Goal: Task Accomplishment & Management: Manage account settings

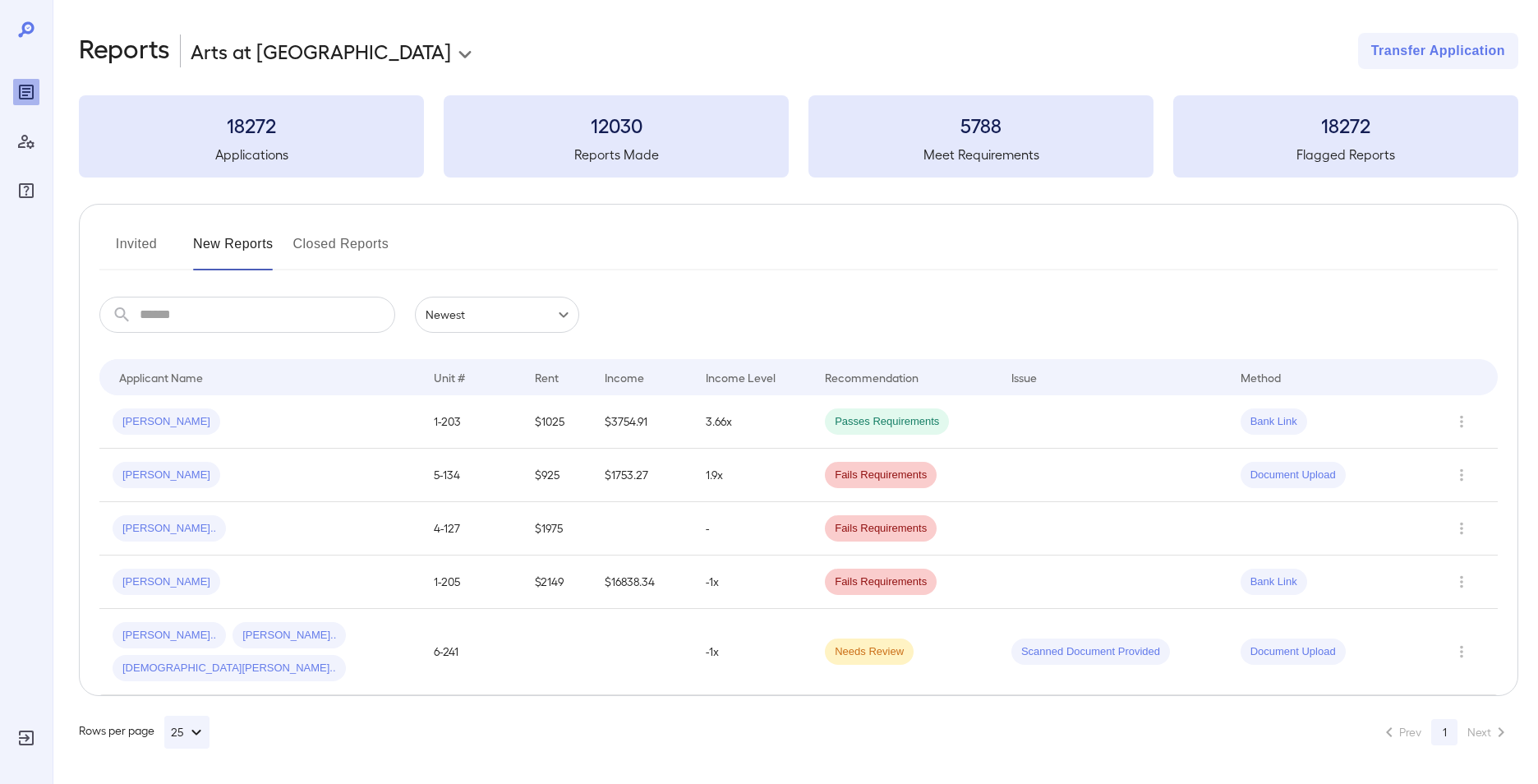
drag, startPoint x: 568, startPoint y: 11, endPoint x: 138, endPoint y: 248, distance: 491.0
click at [138, 248] on button "Invited" at bounding box center [136, 250] width 74 height 40
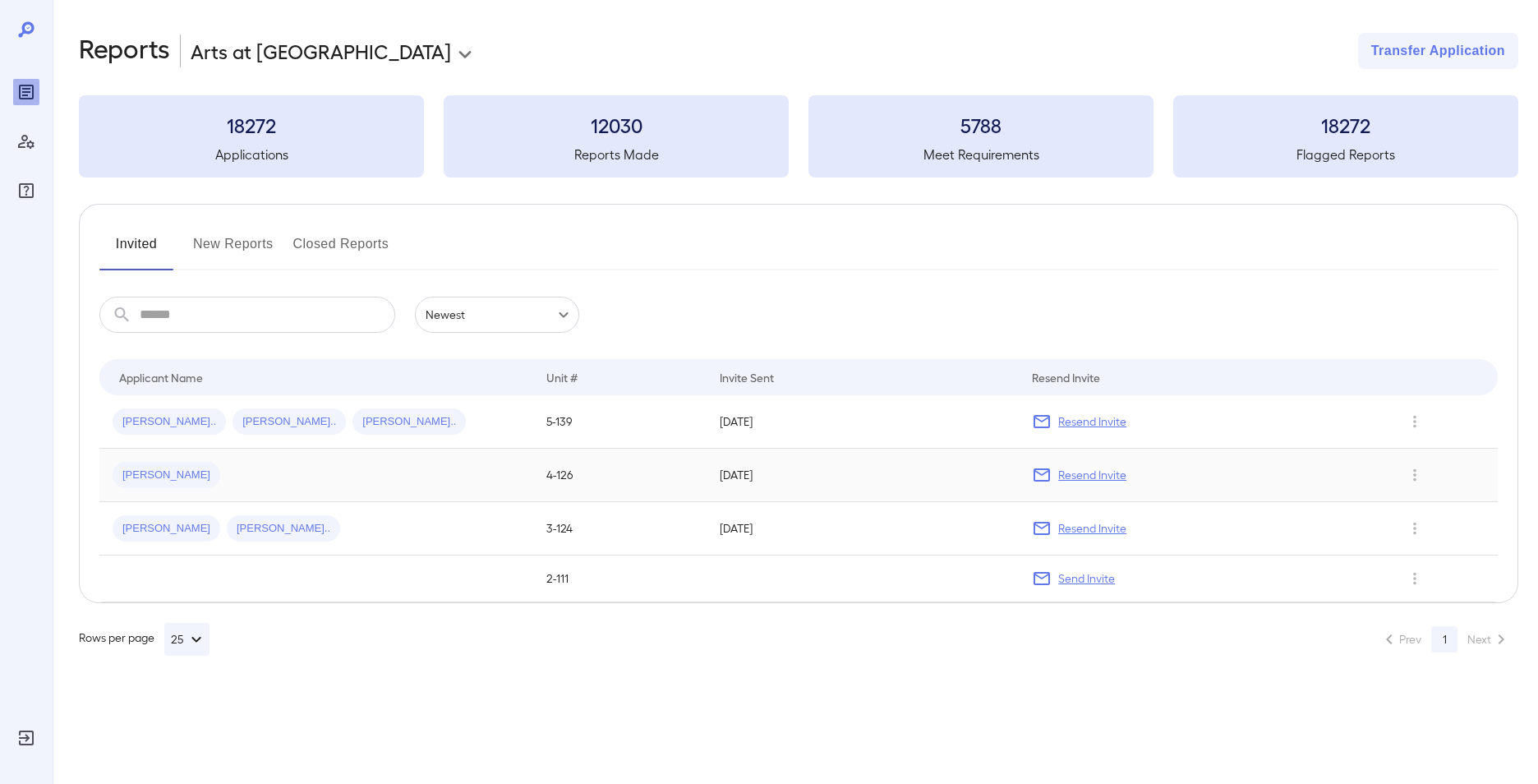
click at [154, 476] on span "Robert J..." at bounding box center [166, 475] width 107 height 16
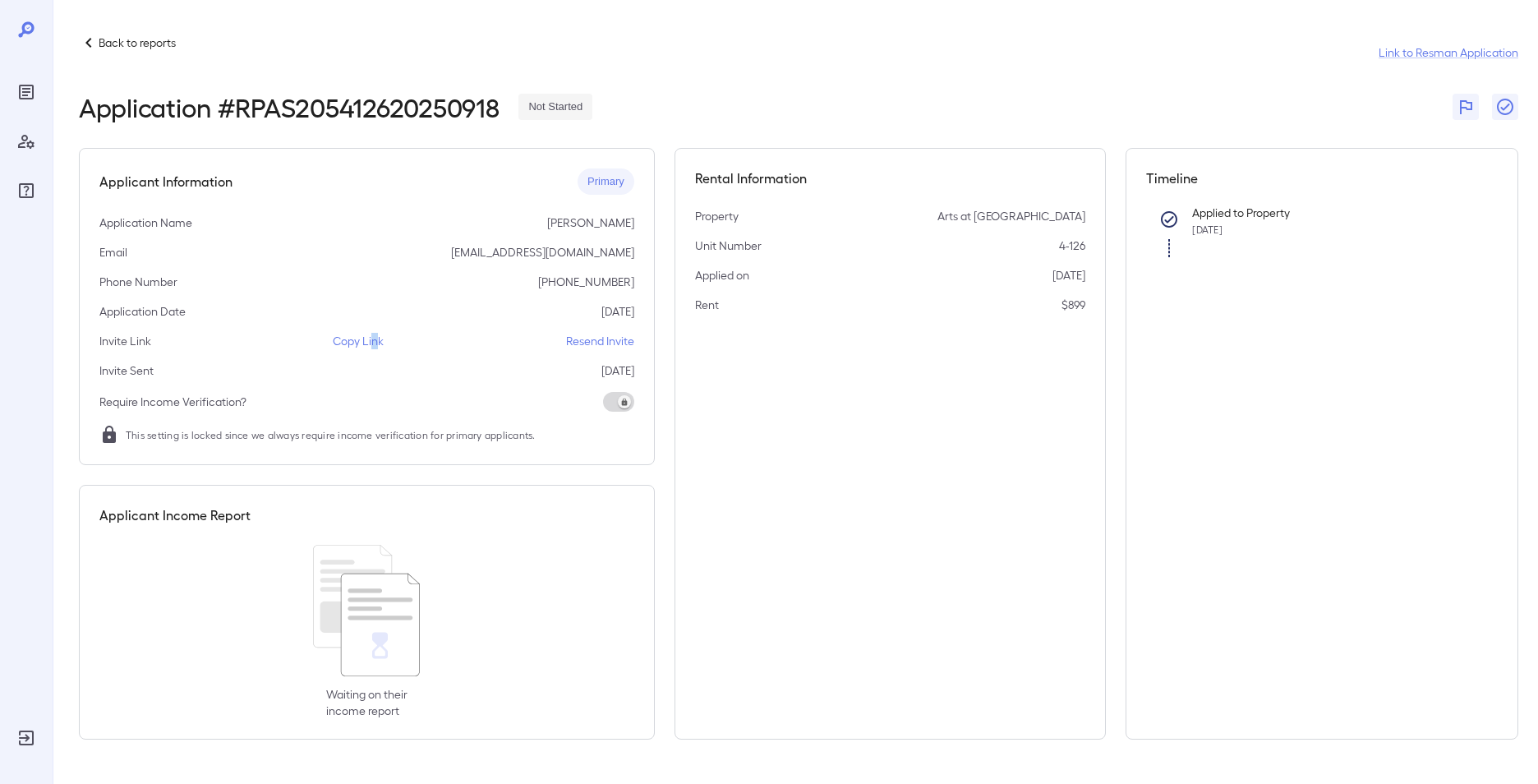
click at [374, 339] on p "Copy Link" at bounding box center [358, 341] width 51 height 17
click at [340, 339] on p "Copy Link" at bounding box center [358, 341] width 51 height 17
click at [106, 46] on p "Back to reports" at bounding box center [137, 43] width 78 height 17
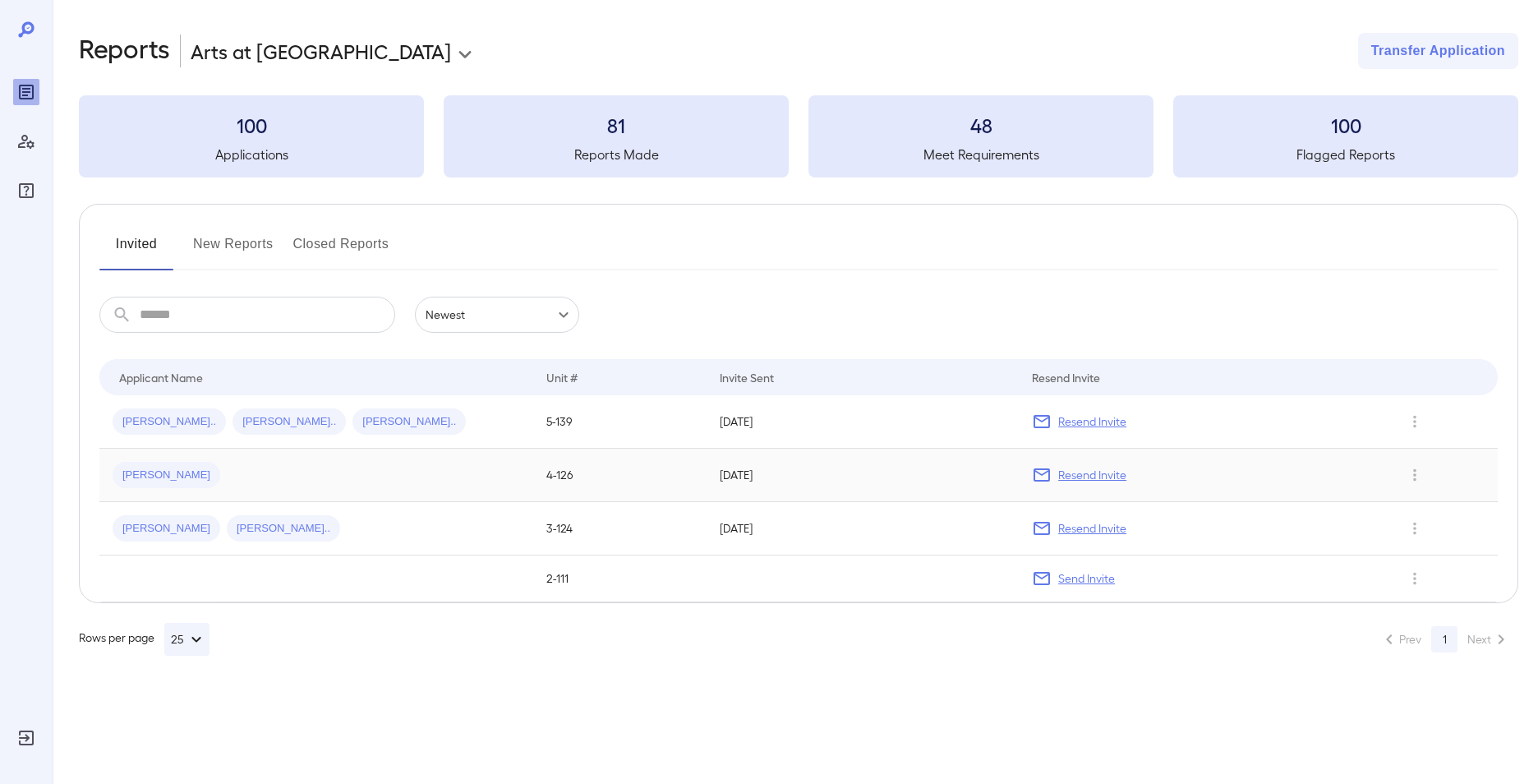
click at [166, 472] on span "Robert J..." at bounding box center [166, 475] width 107 height 16
